Goal: Information Seeking & Learning: Learn about a topic

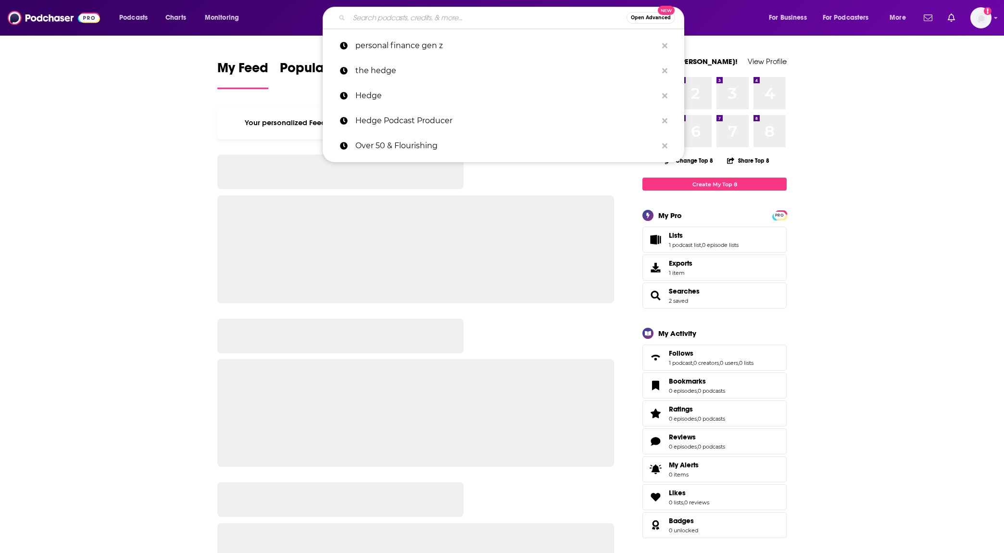
click at [464, 20] on input "Search podcasts, credits, & more..." at bounding box center [488, 17] width 278 height 15
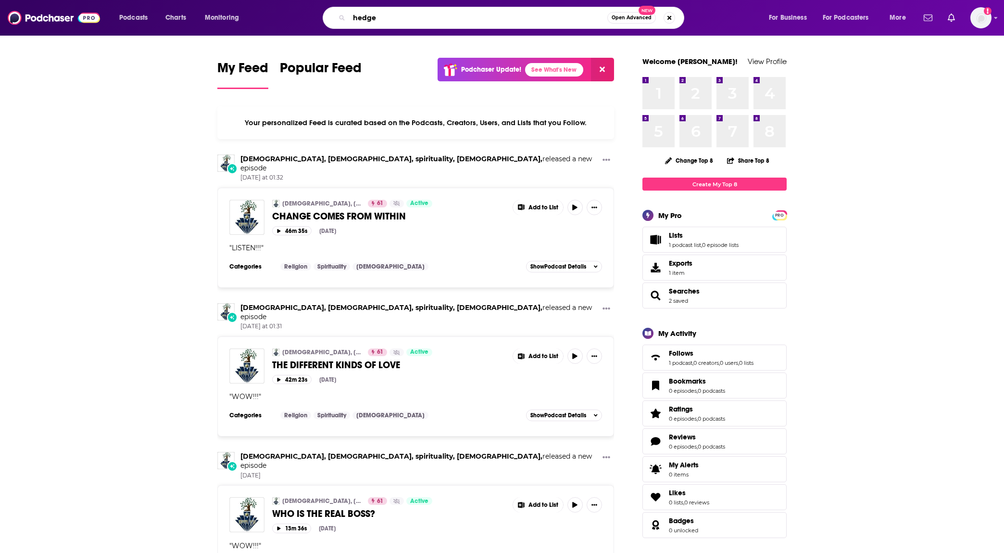
type input "hedge"
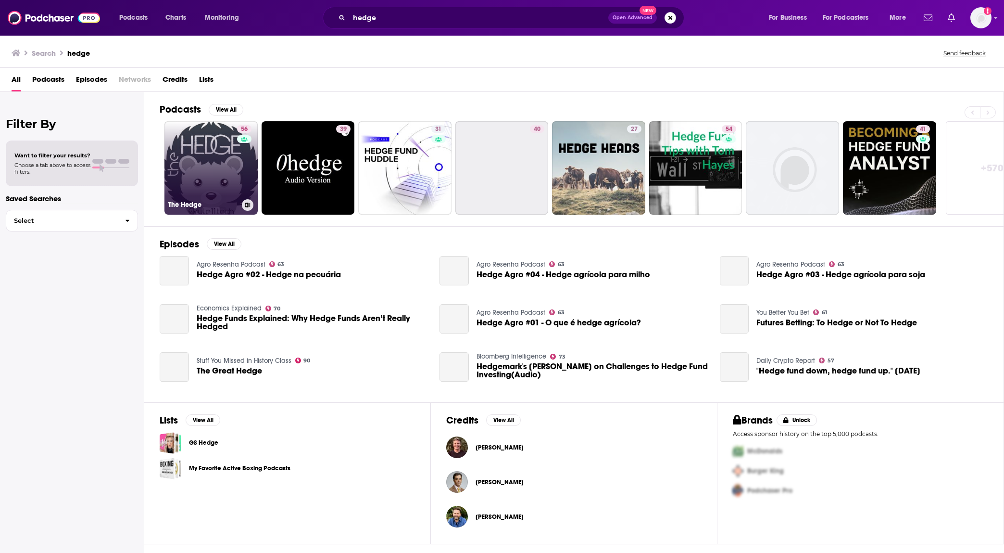
click at [219, 168] on link "56 The Hedge" at bounding box center [210, 167] width 93 height 93
